Goal: Information Seeking & Learning: Learn about a topic

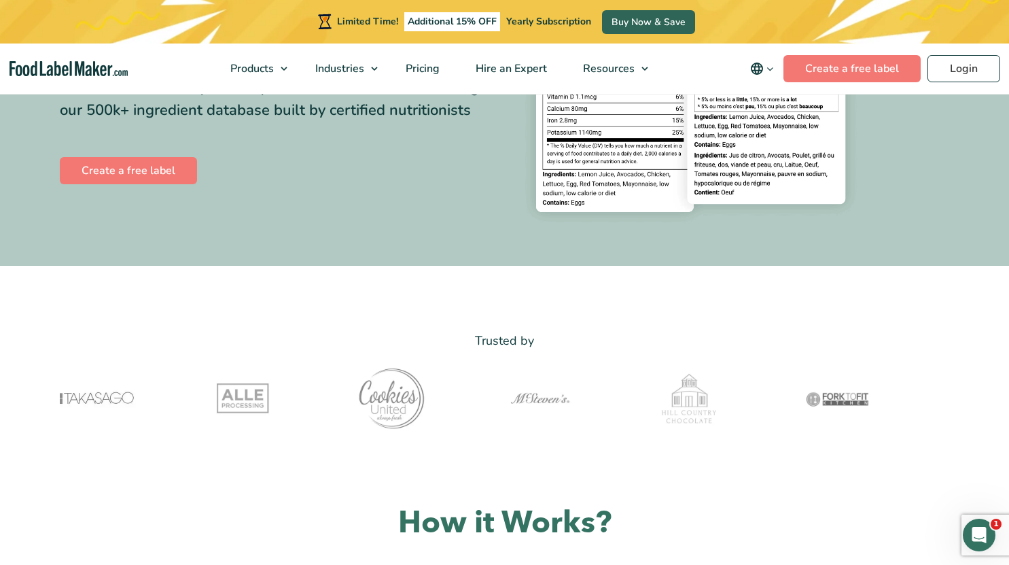
scroll to position [181, 0]
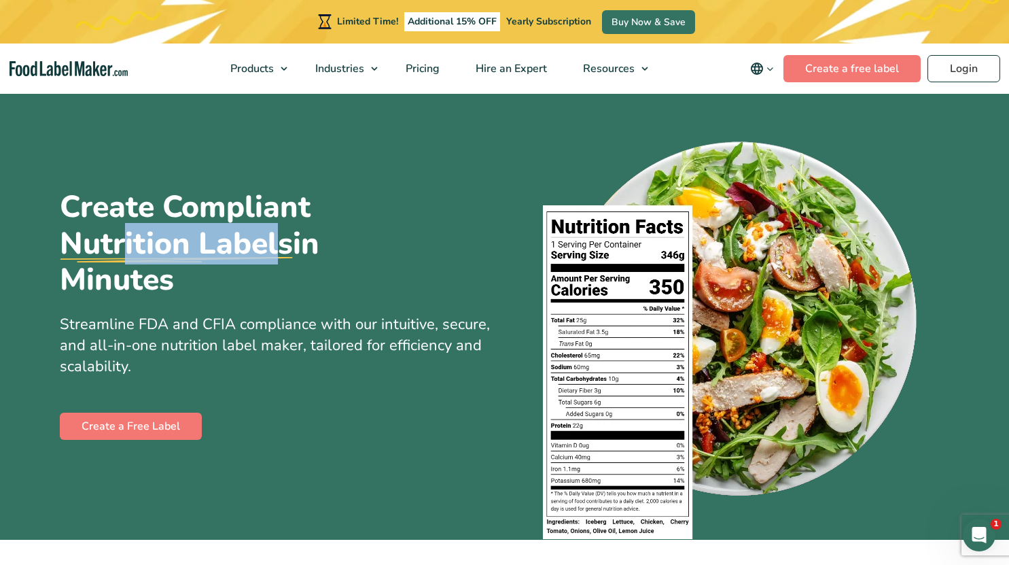
drag, startPoint x: 254, startPoint y: 230, endPoint x: 81, endPoint y: 233, distance: 173.3
click at [85, 233] on u "Nutrition Labels" at bounding box center [176, 244] width 233 height 36
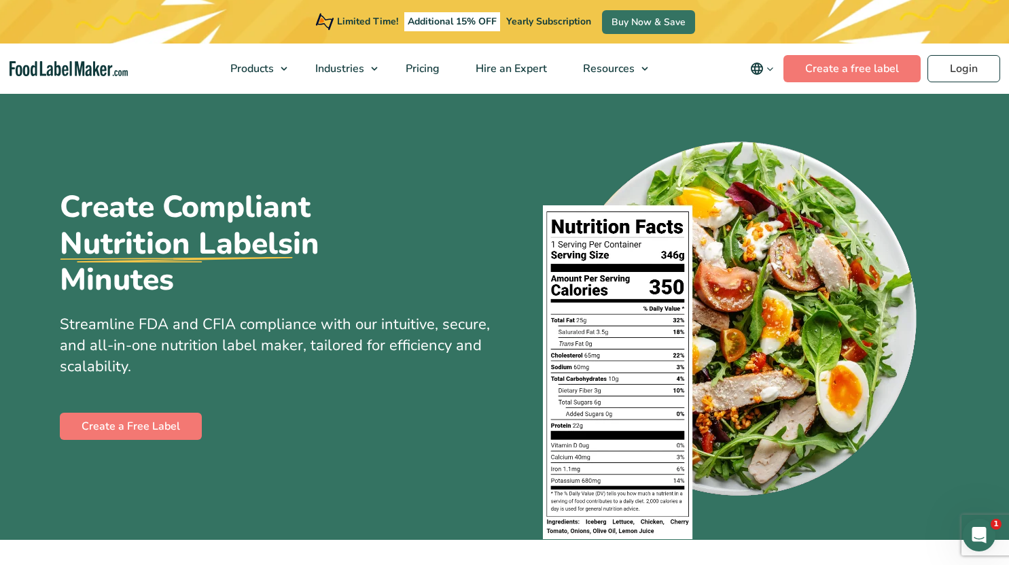
click at [190, 219] on h1 "Create Compliant Nutrition Labels in Minutes" at bounding box center [243, 243] width 367 height 109
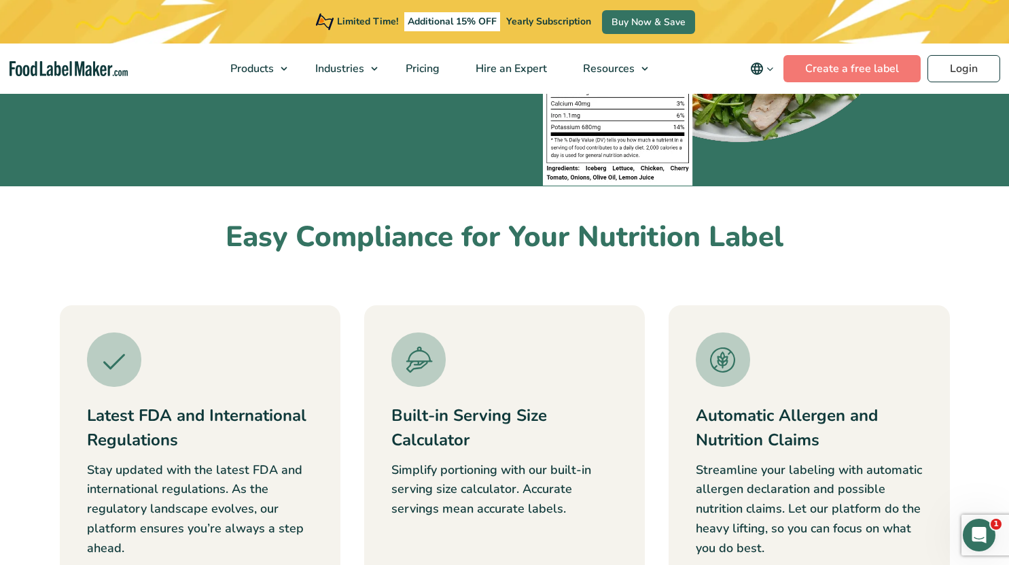
scroll to position [544, 0]
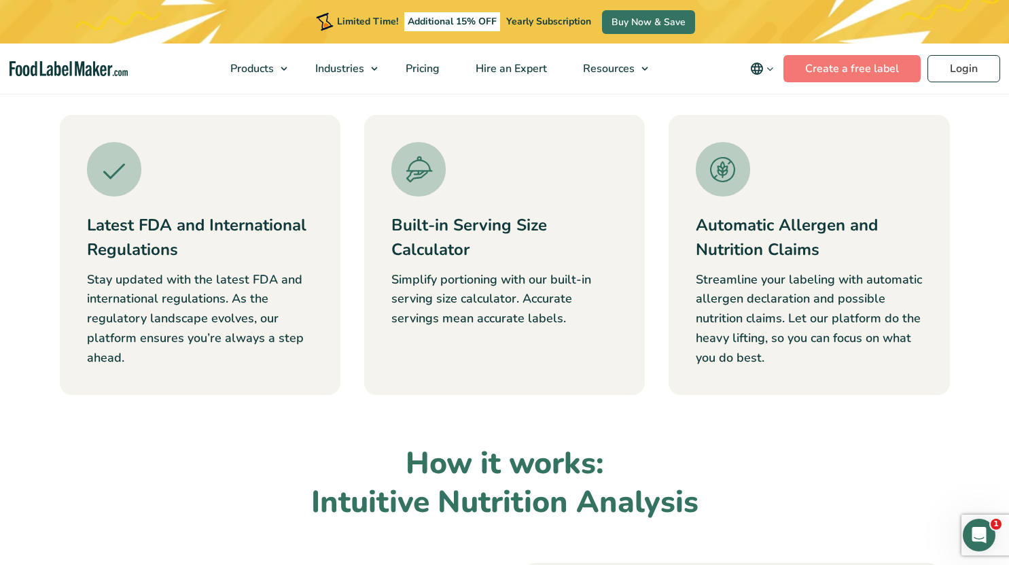
click at [671, 103] on div "Easy Compliance for Your Nutrition Label Latest FDA and International Regulatio…" at bounding box center [505, 212] width 910 height 366
